Goal: Information Seeking & Learning: Learn about a topic

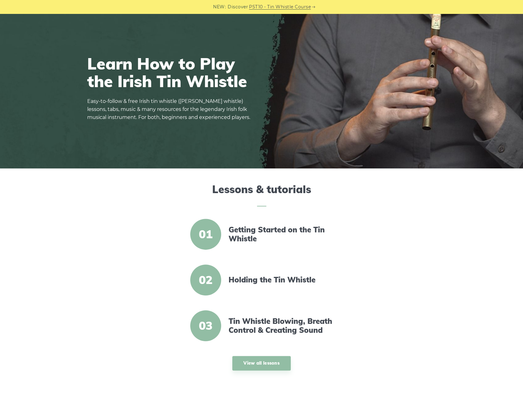
scroll to position [62, 0]
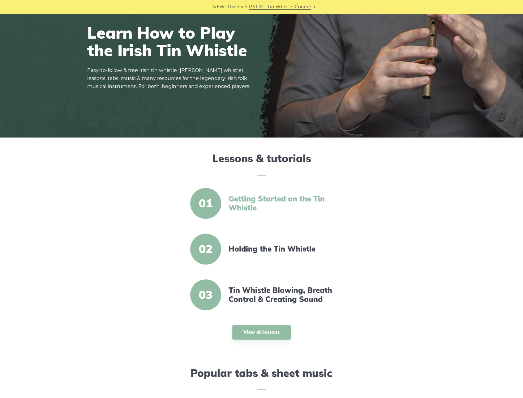
click at [256, 200] on link "Getting Started on the Tin Whistle" at bounding box center [281, 203] width 106 height 18
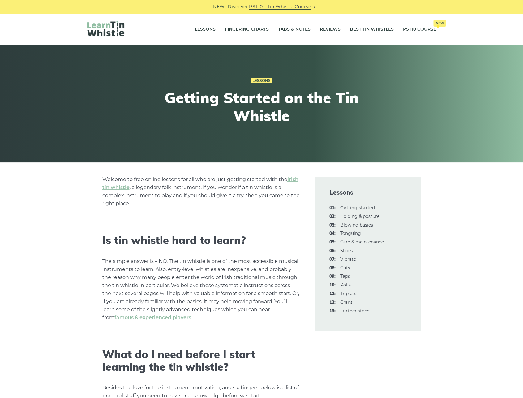
scroll to position [31, 0]
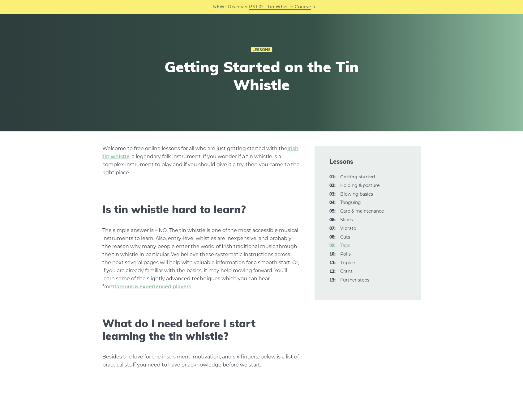
click at [345, 246] on link "09: Taps" at bounding box center [345, 246] width 10 height 6
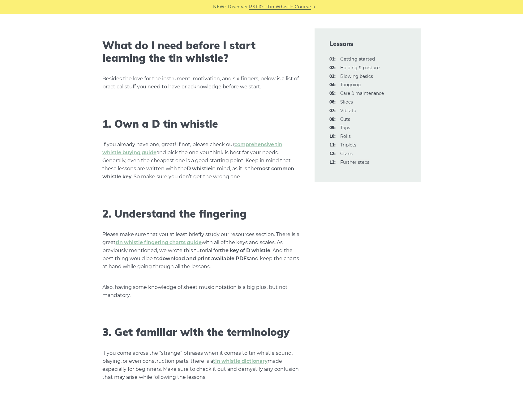
scroll to position [340, 0]
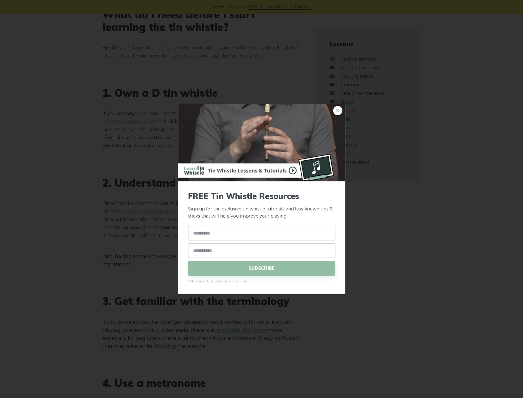
click at [338, 112] on link "×" at bounding box center [337, 110] width 9 height 9
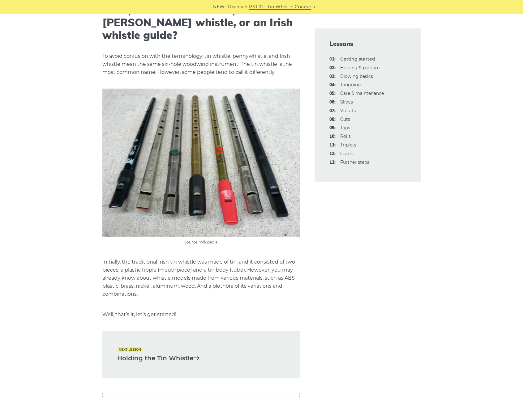
scroll to position [1236, 0]
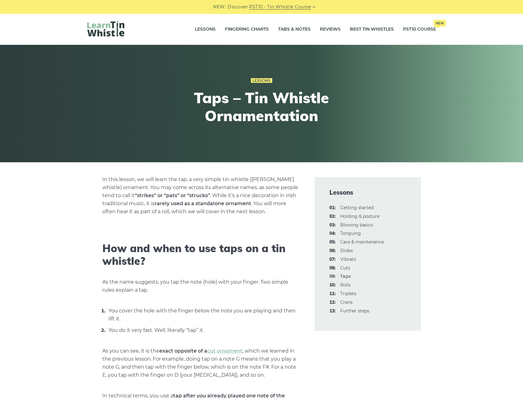
scroll to position [62, 0]
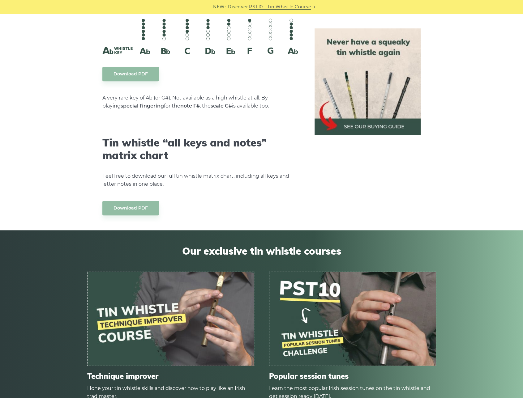
scroll to position [3493, 0]
